Goal: Information Seeking & Learning: Check status

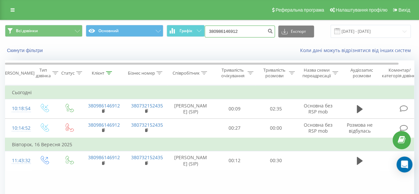
click at [242, 33] on input "380986146912" at bounding box center [240, 32] width 70 height 12
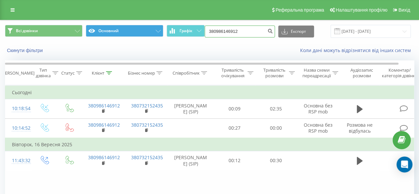
drag, startPoint x: 242, startPoint y: 33, endPoint x: 147, endPoint y: 29, distance: 95.2
click at [151, 30] on div "Всі дзвінки Основний Графік 380986146912 Експорт .csv .xls .xlsx 22.06.2025 - 2…" at bounding box center [209, 31] width 409 height 13
paste input "55066800"
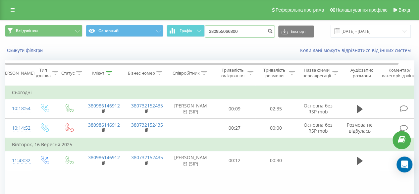
type input "380955066800"
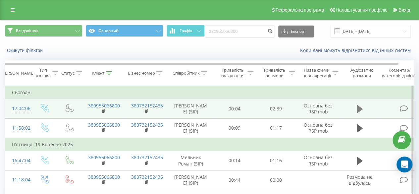
click at [355, 108] on button at bounding box center [360, 109] width 10 height 10
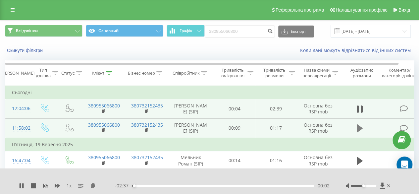
click at [363, 130] on button at bounding box center [360, 128] width 10 height 10
drag, startPoint x: 364, startPoint y: 186, endPoint x: 379, endPoint y: 189, distance: 14.8
click at [379, 189] on div at bounding box center [369, 185] width 46 height 7
click at [56, 186] on icon at bounding box center [57, 186] width 5 height 4
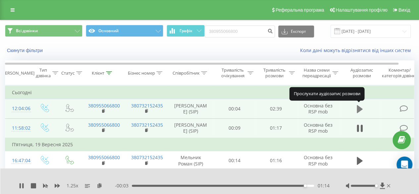
click at [358, 111] on icon at bounding box center [360, 109] width 6 height 8
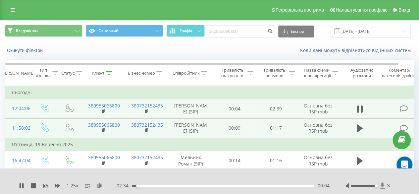
click at [385, 185] on icon at bounding box center [382, 185] width 5 height 6
click at [21, 188] on button at bounding box center [21, 185] width 5 height 5
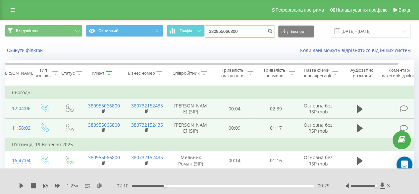
click at [236, 31] on input "380955066800" at bounding box center [240, 32] width 70 height 12
drag, startPoint x: 254, startPoint y: 33, endPoint x: 54, endPoint y: 28, distance: 199.3
click at [90, 28] on div "Всі дзвінки Основний Графік 380955066800 Експорт .csv .xls .xlsx [DATE] - [DATE]" at bounding box center [209, 31] width 409 height 13
paste input "86045730"
type input "380986045730"
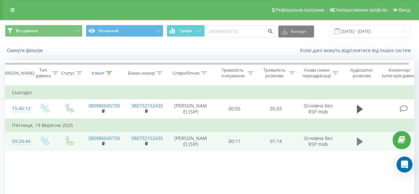
click at [364, 147] on button at bounding box center [360, 142] width 10 height 10
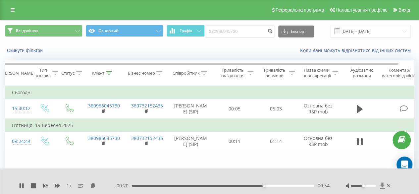
click at [381, 185] on icon at bounding box center [383, 185] width 6 height 7
